Goal: Transaction & Acquisition: Download file/media

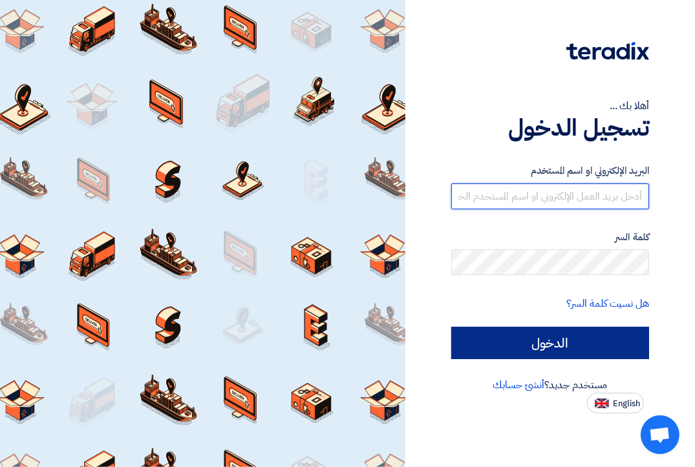
type input "[EMAIL_ADDRESS][DOMAIN_NAME]"
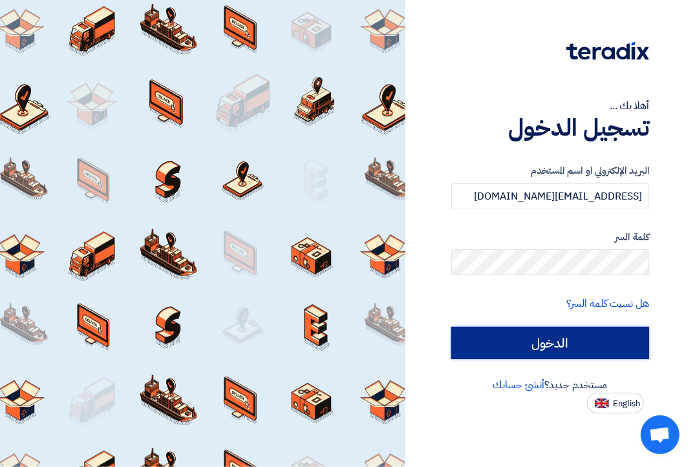
click at [556, 345] on input "الدخول" at bounding box center [550, 343] width 198 height 32
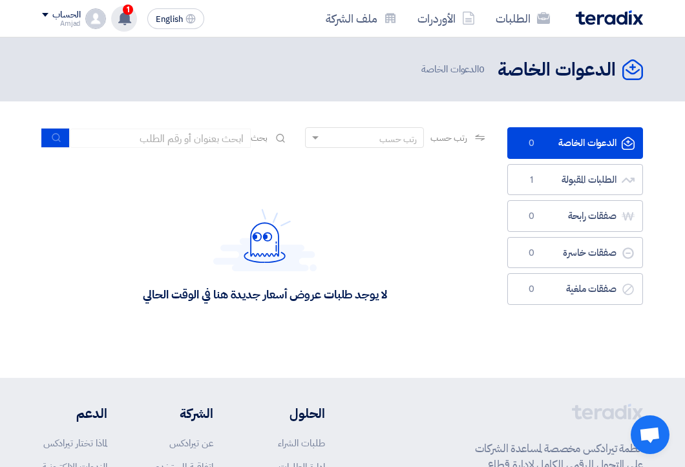
click at [123, 20] on use at bounding box center [124, 18] width 13 height 14
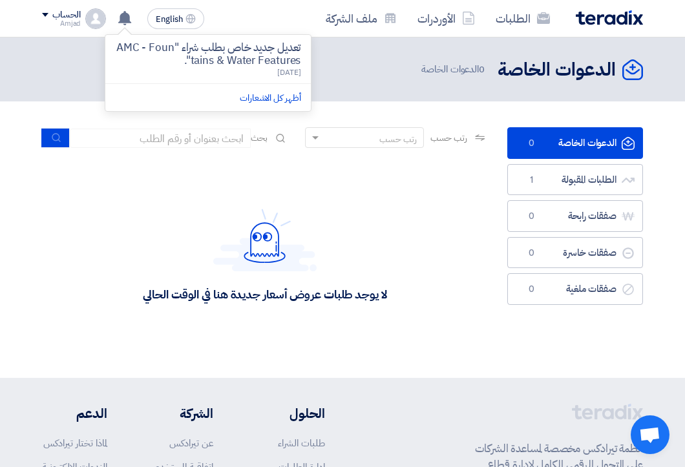
click at [257, 89] on li "أظهر كل الاشعارات" at bounding box center [208, 98] width 206 height 28
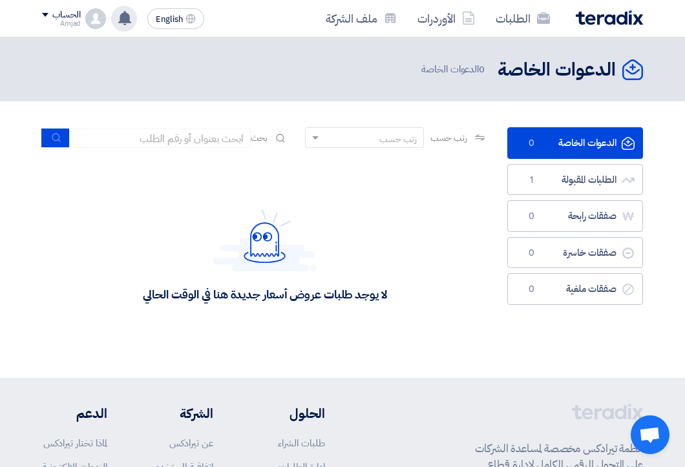
click at [127, 16] on use at bounding box center [124, 18] width 13 height 14
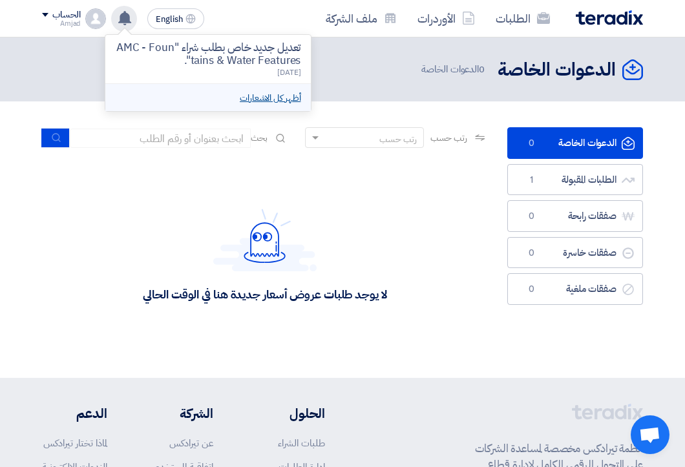
click at [259, 98] on link "أظهر كل الاشعارات" at bounding box center [270, 98] width 61 height 14
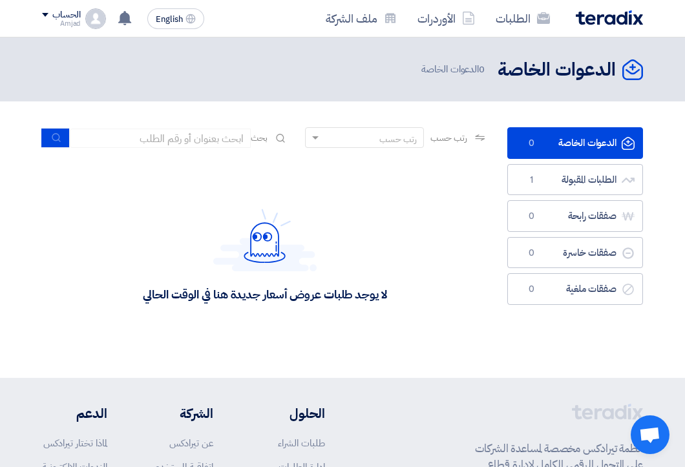
click at [259, 98] on header "الدعوات الخاصة الدعوات الخاصة 0 الدعوات الخاصة" at bounding box center [342, 70] width 685 height 64
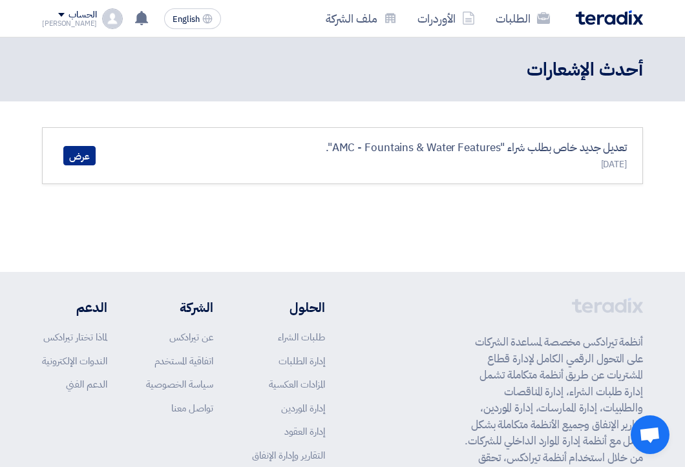
click at [88, 154] on link "عرض" at bounding box center [79, 155] width 32 height 19
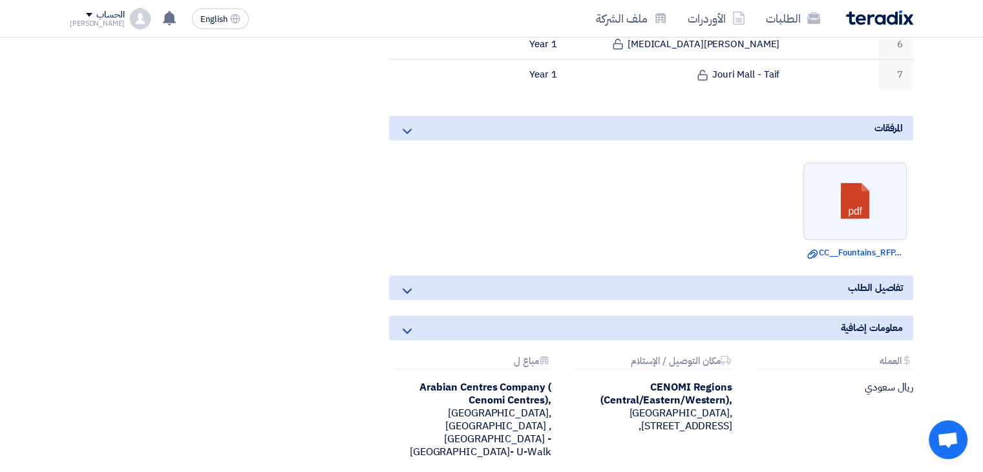
scroll to position [647, 0]
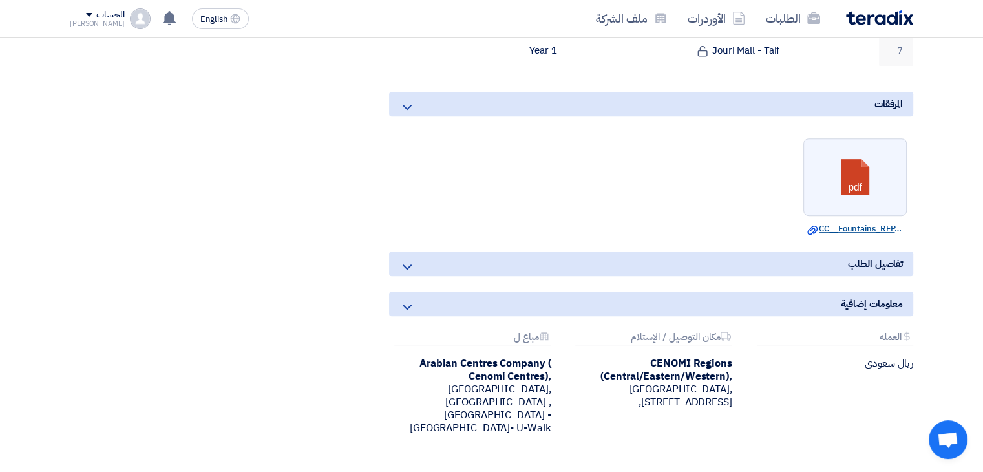
click at [694, 222] on link "Download file CC__Fountains_RFP.pdf" at bounding box center [856, 228] width 96 height 13
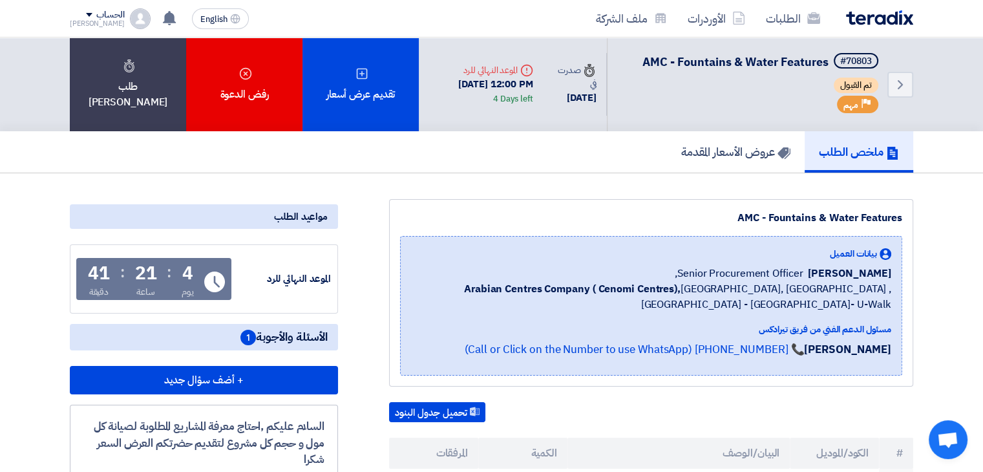
scroll to position [0, 0]
